Goal: Navigation & Orientation: Understand site structure

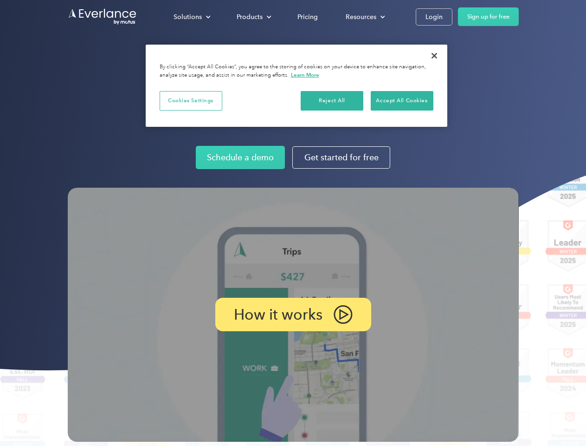
click at [293, 223] on img at bounding box center [293, 315] width 451 height 254
click at [192, 17] on div "Solutions" at bounding box center [188, 17] width 28 height 12
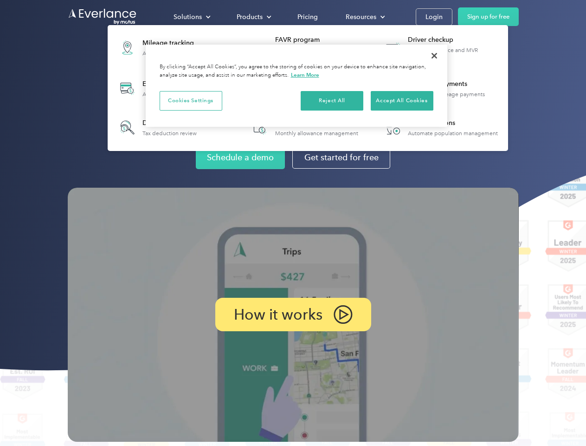
click at [253, 17] on div "Products" at bounding box center [250, 17] width 26 height 12
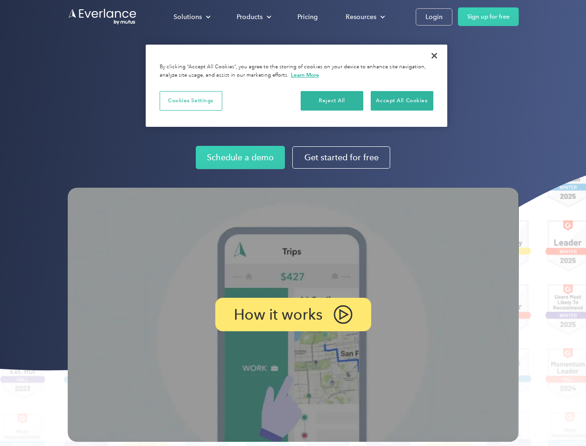
click at [364, 17] on div "Resources" at bounding box center [361, 17] width 31 height 12
click at [293, 314] on p "How it works" at bounding box center [278, 314] width 89 height 11
click at [191, 100] on button "Cookies Settings" at bounding box center [191, 100] width 63 height 19
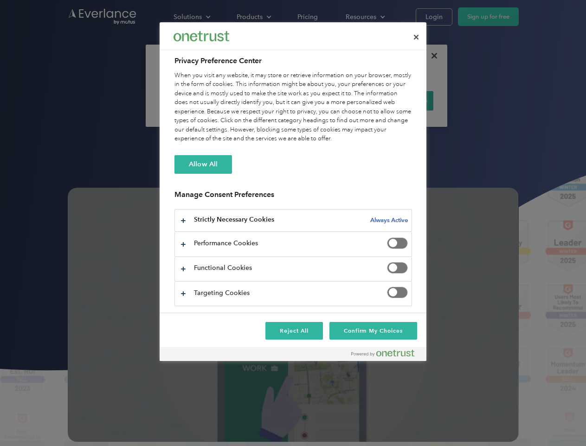
click at [332, 100] on div "When you visit any website, it may store or retrieve information on your browse…" at bounding box center [294, 107] width 238 height 72
click at [402, 100] on div "When you visit any website, it may store or retrieve information on your browse…" at bounding box center [294, 107] width 238 height 72
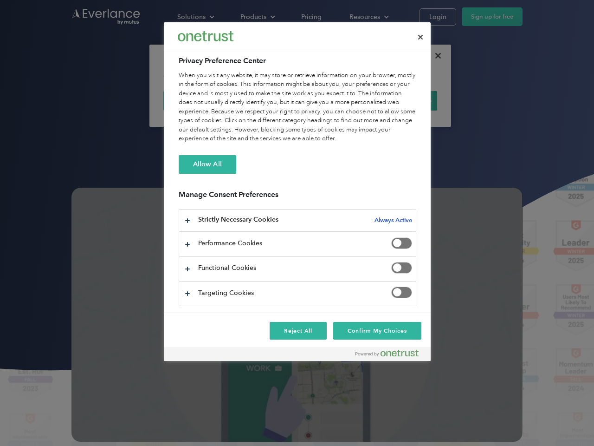
click at [435, 56] on div at bounding box center [297, 223] width 594 height 446
